Goal: Information Seeking & Learning: Learn about a topic

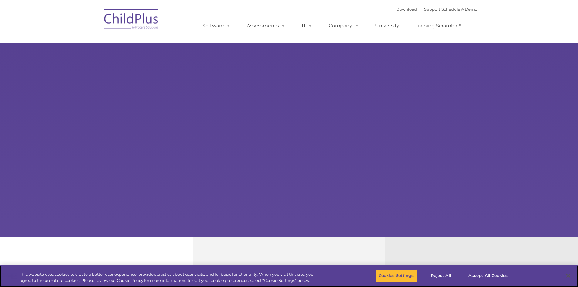
select select "MEDIUM"
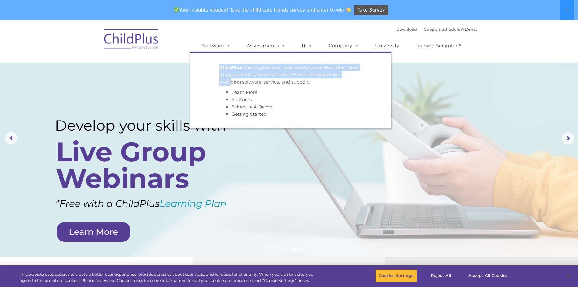
drag, startPoint x: 227, startPoint y: 77, endPoint x: 230, endPoint y: 81, distance: 5.2
click at [230, 81] on ul "ChildPlus: The original and most widely-used Head Start data management system …" at bounding box center [290, 90] width 201 height 76
click at [247, 101] on link "Features" at bounding box center [241, 99] width 20 height 6
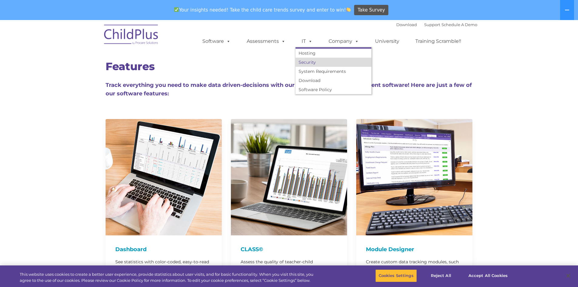
click at [311, 61] on link "Security" at bounding box center [333, 62] width 76 height 9
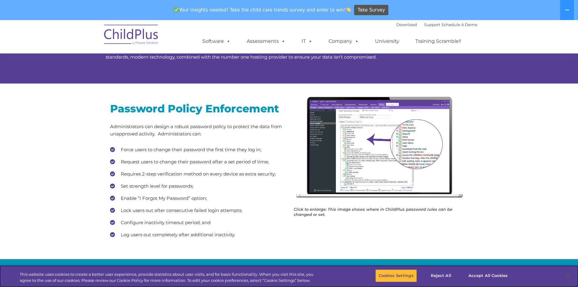
scroll to position [61, 0]
